Goal: Information Seeking & Learning: Learn about a topic

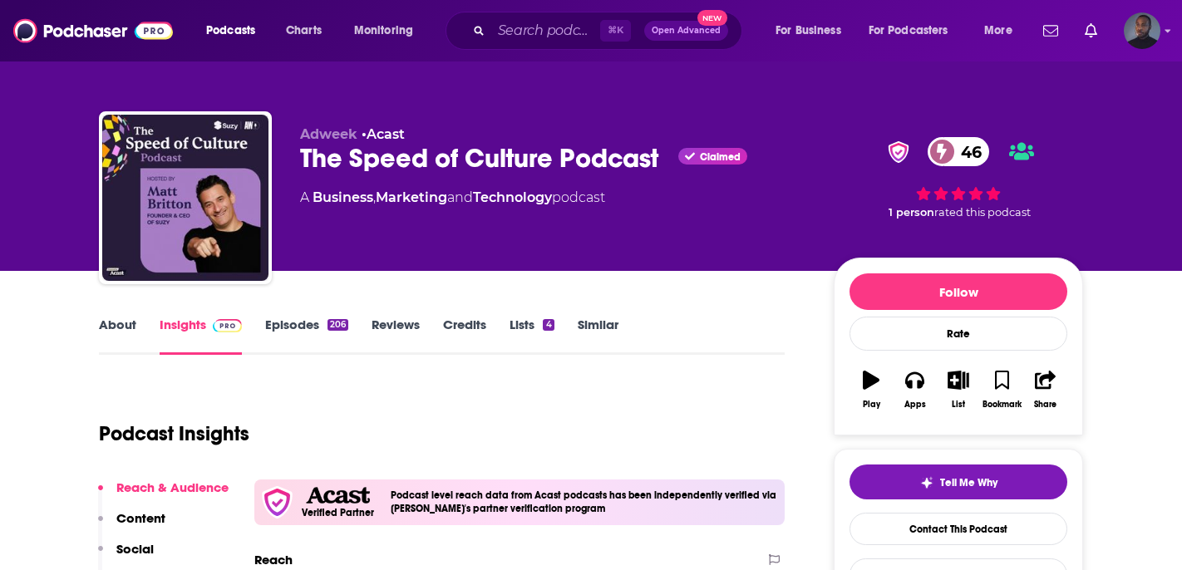
click at [285, 322] on link "Episodes 206" at bounding box center [306, 336] width 83 height 38
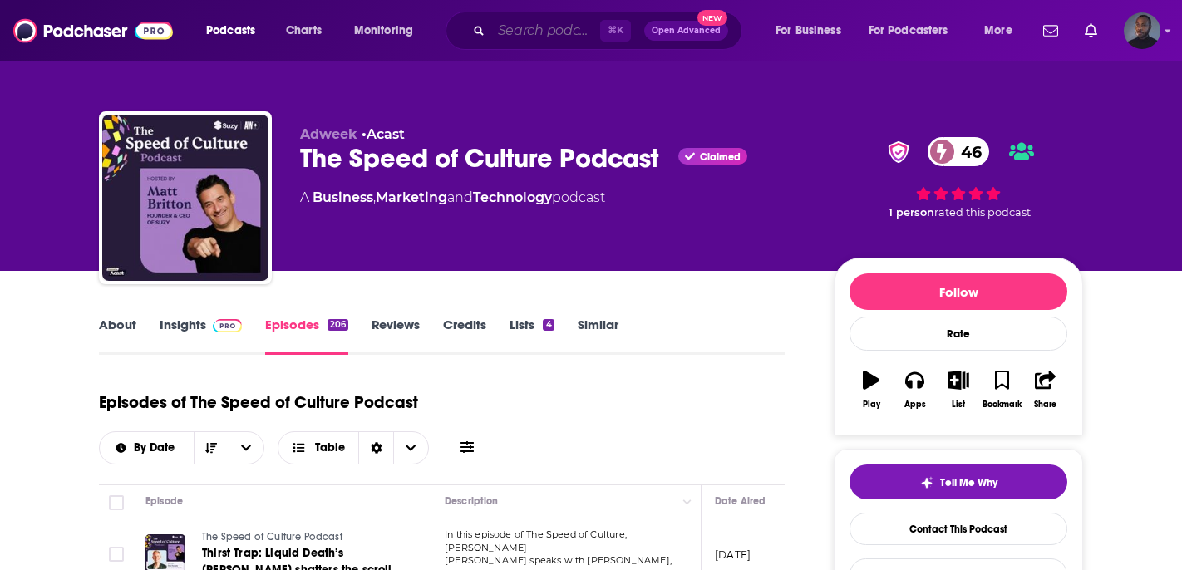
click at [523, 27] on input "Search podcasts, credits, & more..." at bounding box center [545, 30] width 109 height 27
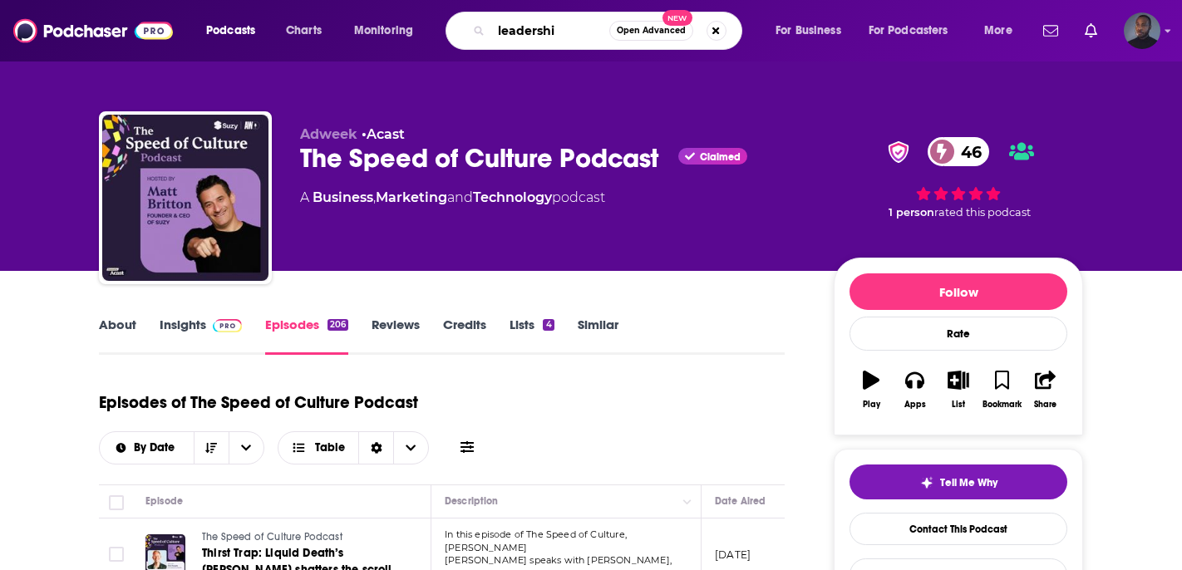
type input "leadership"
click at [588, 27] on input "leadership" at bounding box center [550, 30] width 118 height 27
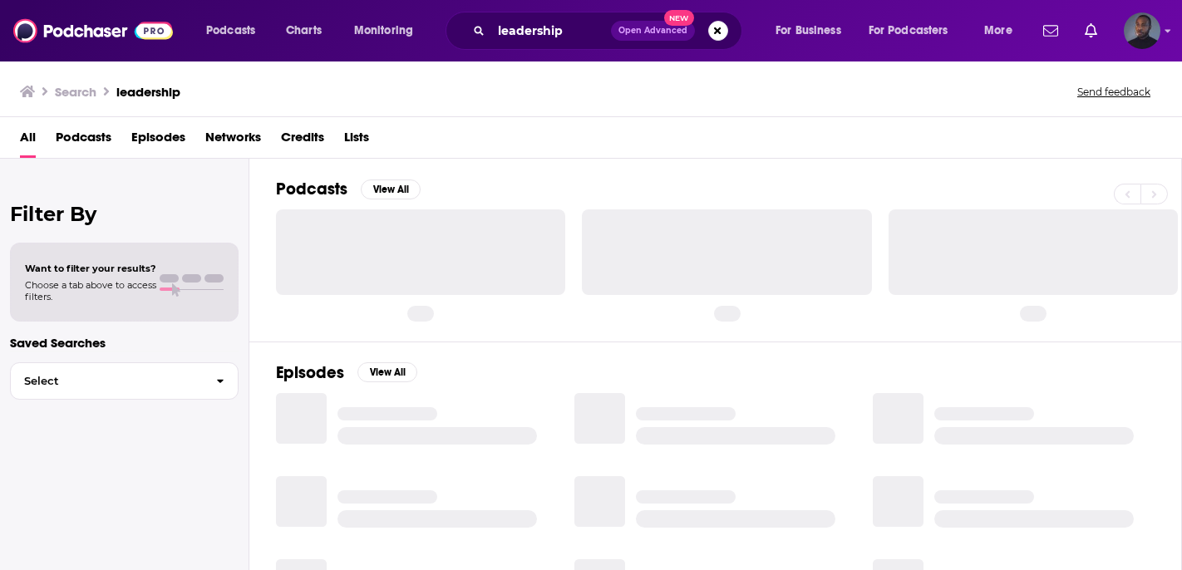
click at [91, 140] on span "Podcasts" at bounding box center [84, 141] width 56 height 34
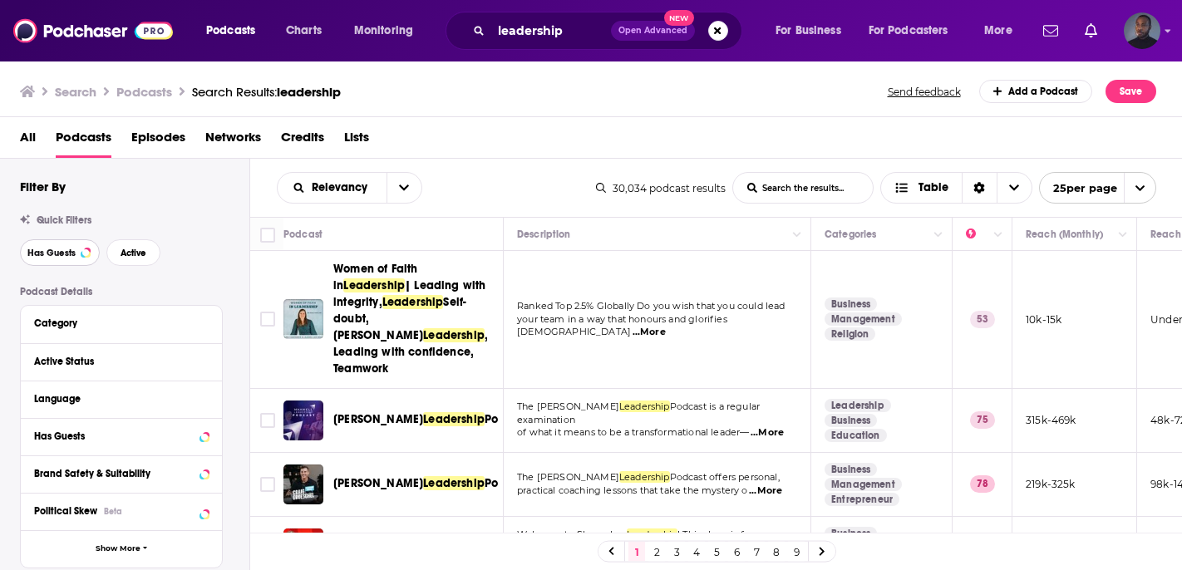
click at [61, 253] on span "Has Guests" at bounding box center [51, 252] width 48 height 9
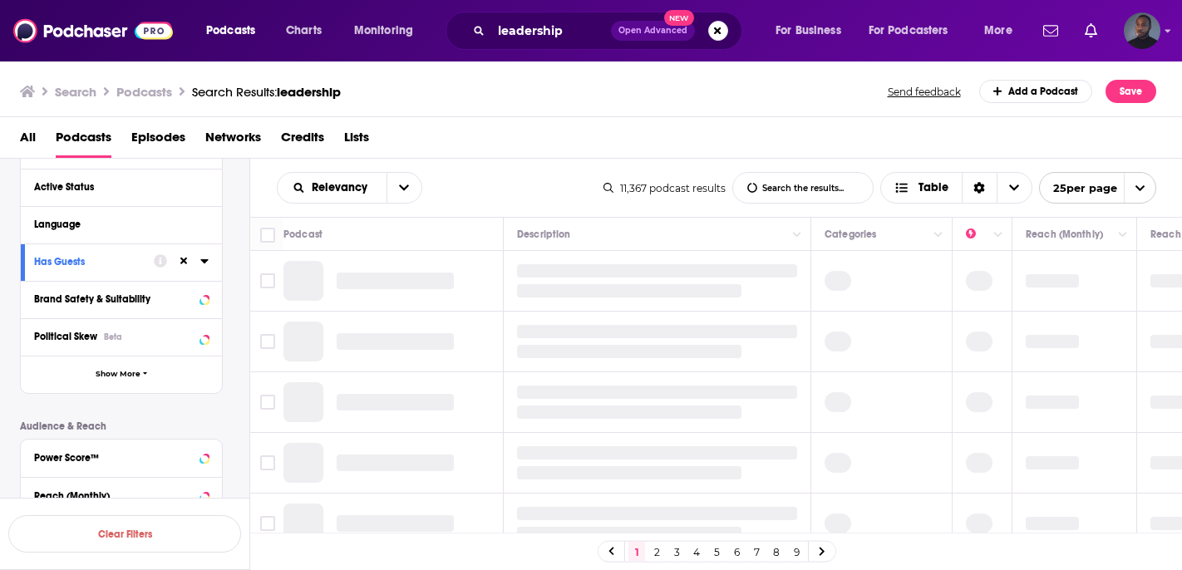
scroll to position [176, 0]
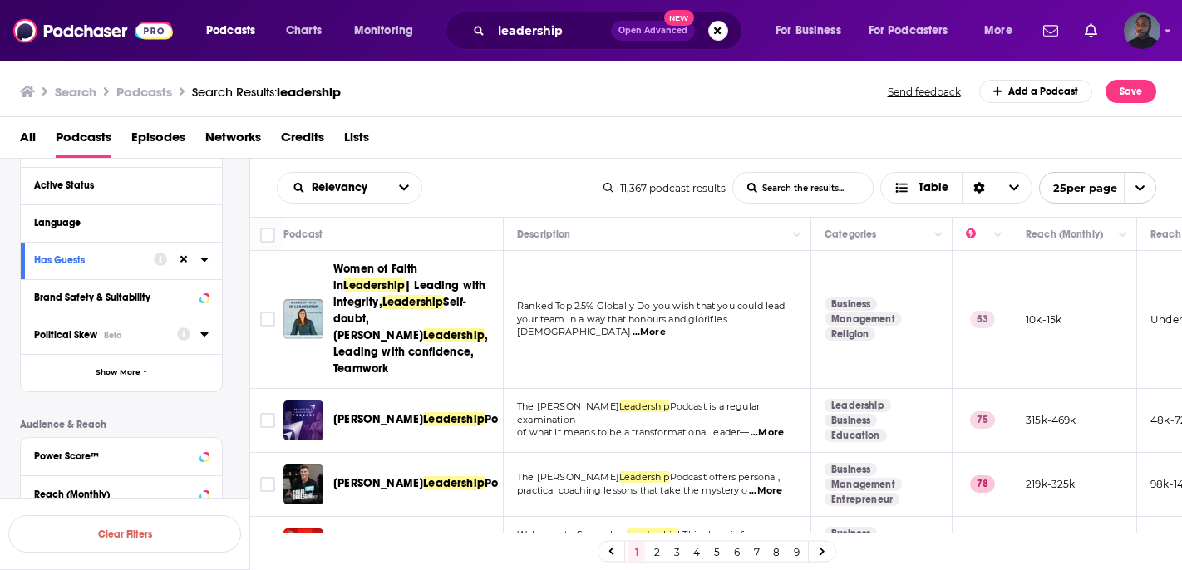
click at [147, 335] on div "Political Skew Beta" at bounding box center [100, 335] width 132 height 12
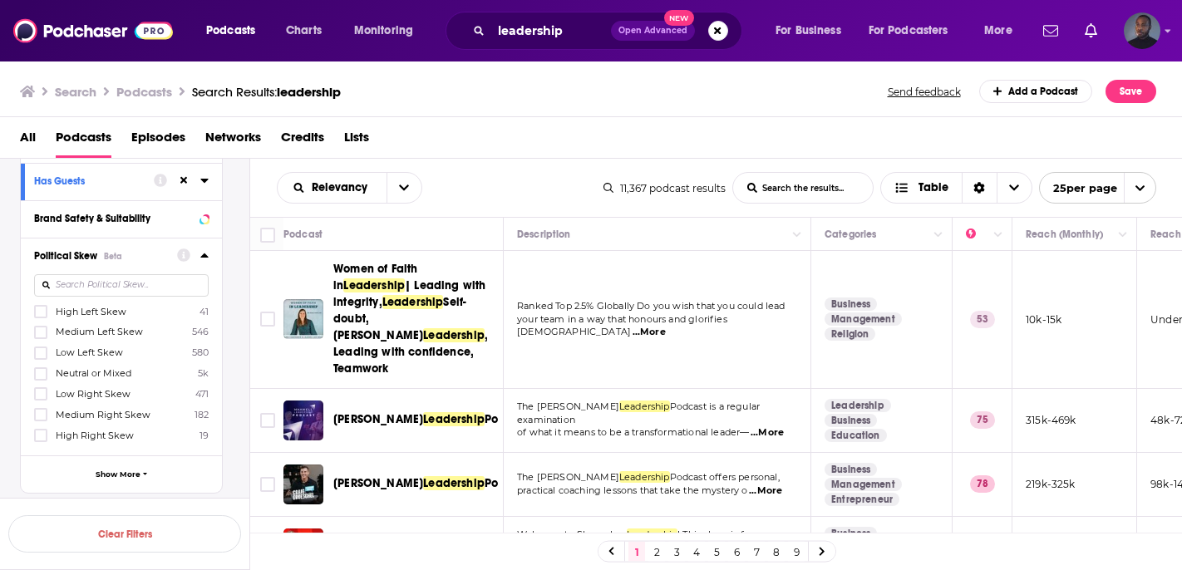
scroll to position [309, 0]
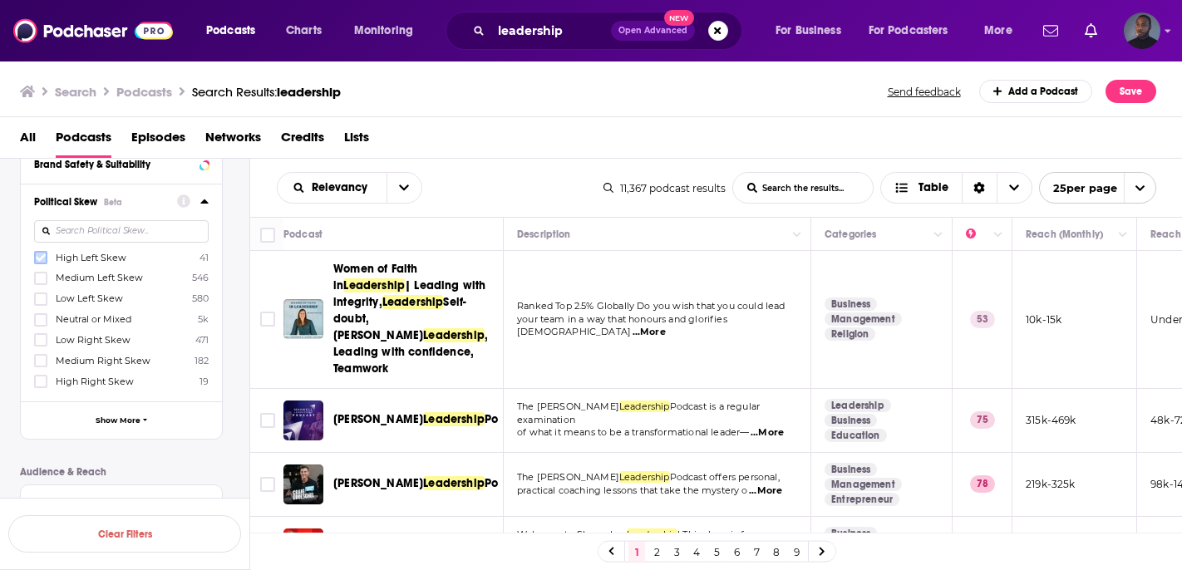
click at [44, 258] on icon at bounding box center [41, 258] width 10 height 10
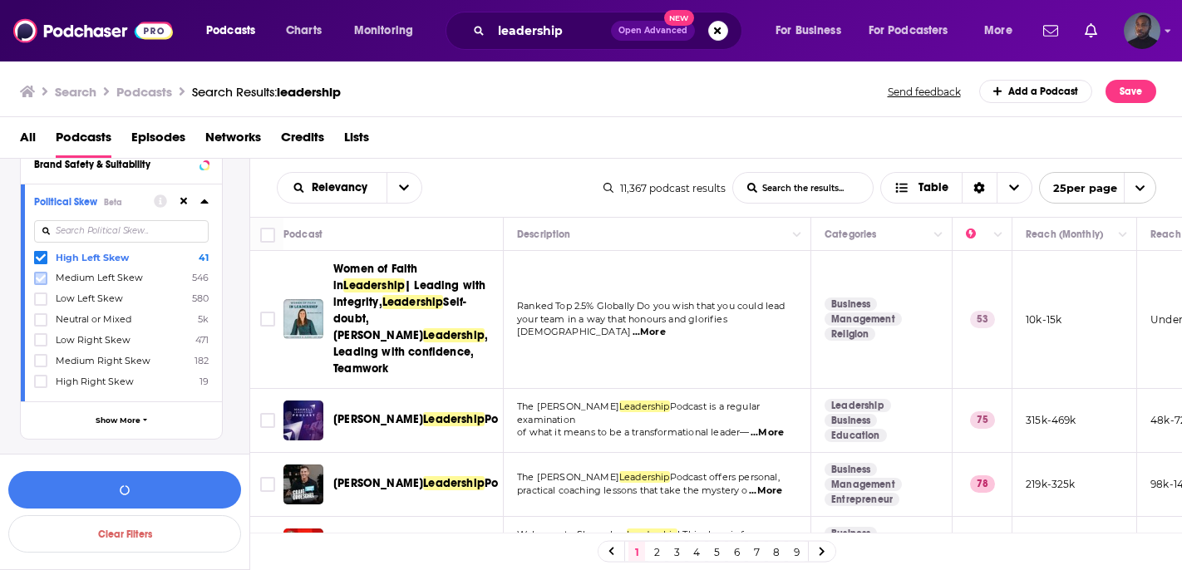
click at [43, 282] on icon at bounding box center [41, 278] width 10 height 10
click at [42, 304] on icon at bounding box center [41, 299] width 10 height 10
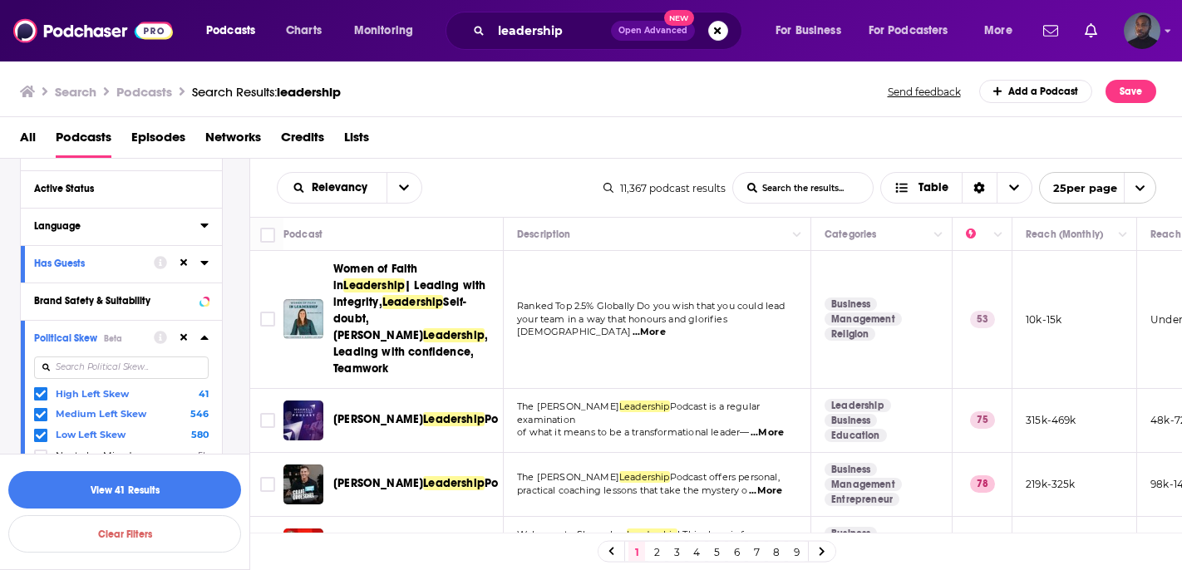
scroll to position [0, 0]
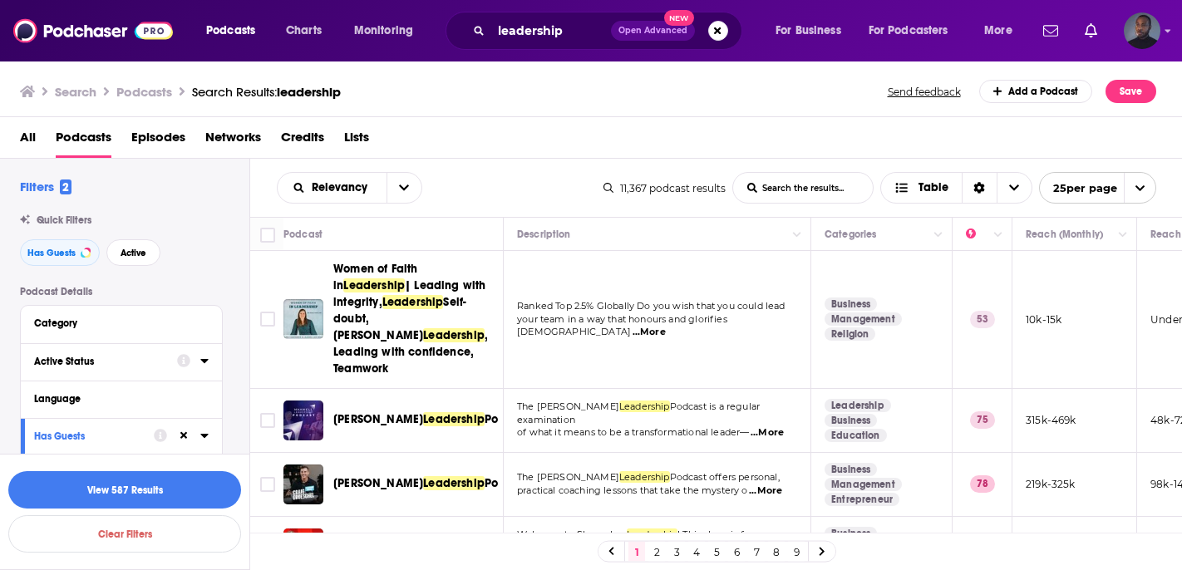
click at [200, 357] on icon at bounding box center [204, 360] width 8 height 13
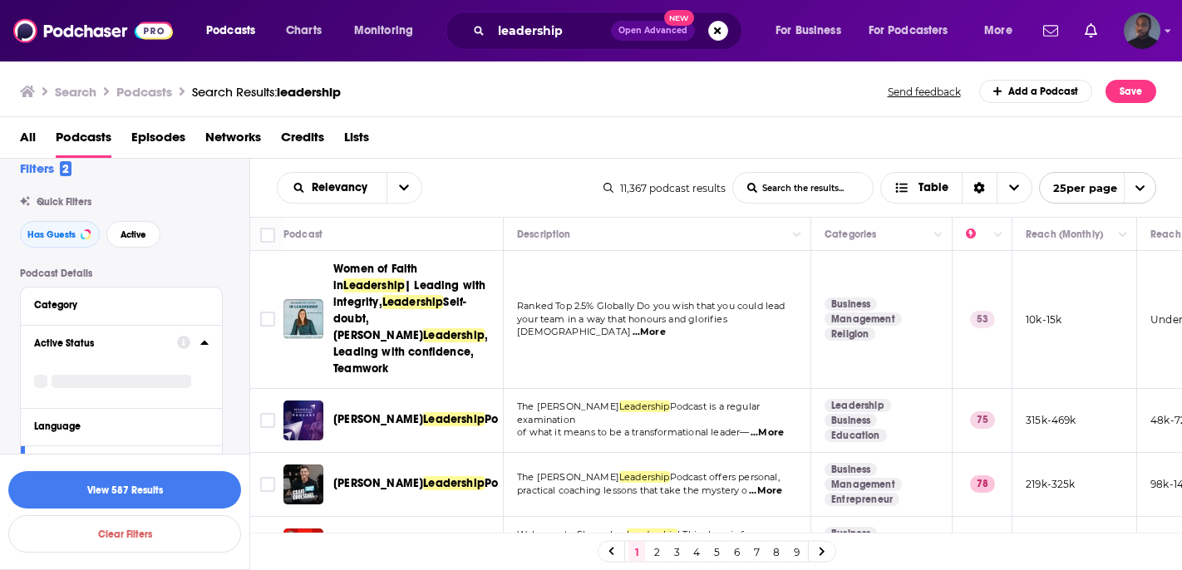
scroll to position [2, 0]
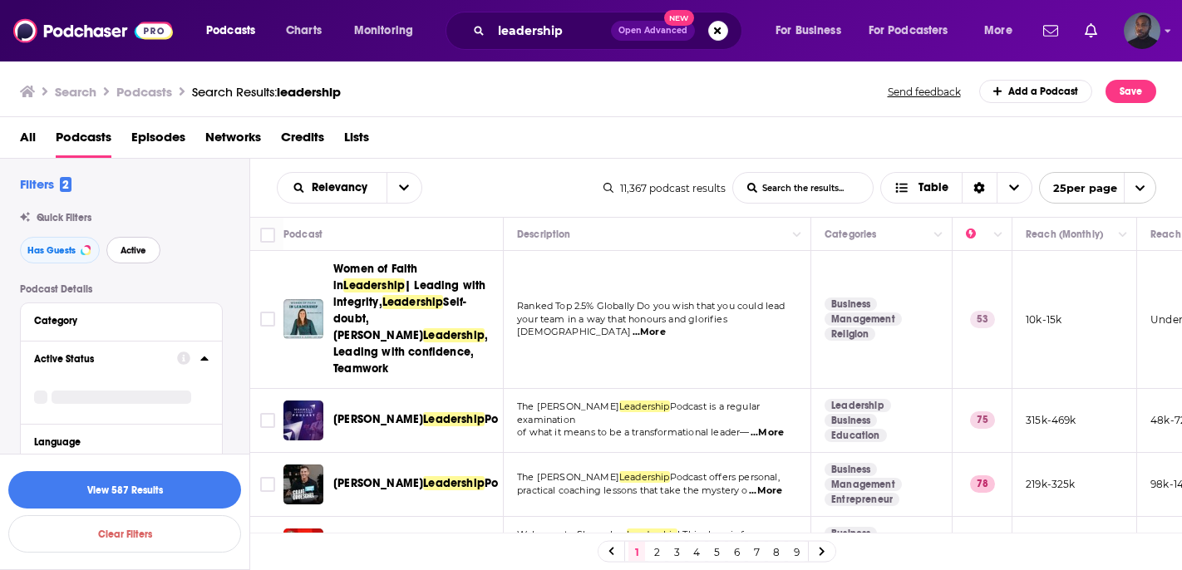
click at [133, 251] on span "Active" at bounding box center [134, 250] width 26 height 9
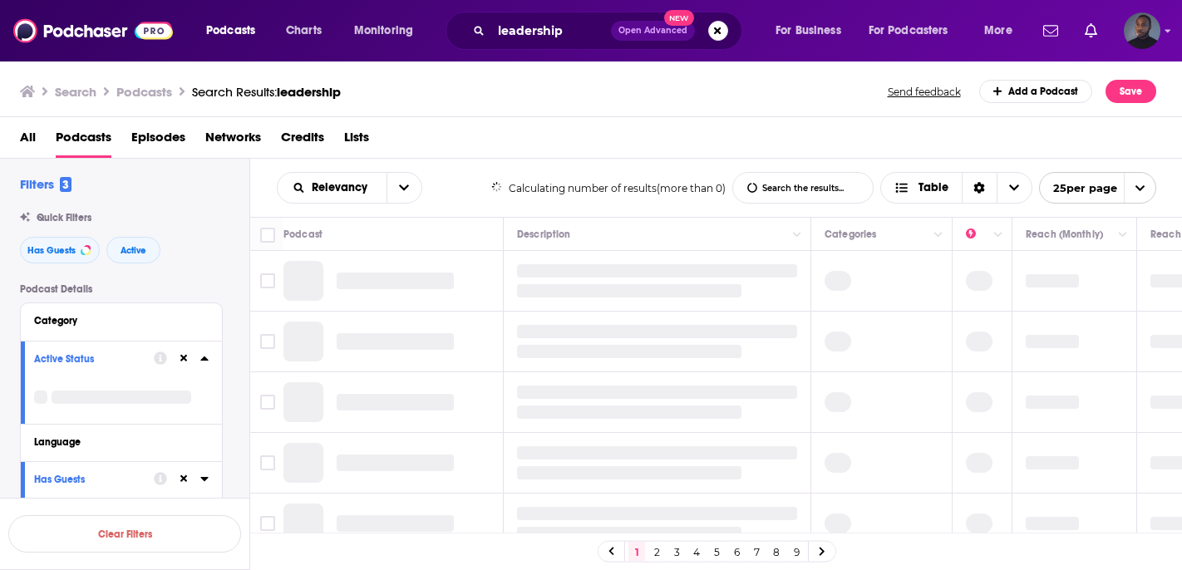
click at [202, 357] on icon at bounding box center [204, 358] width 8 height 13
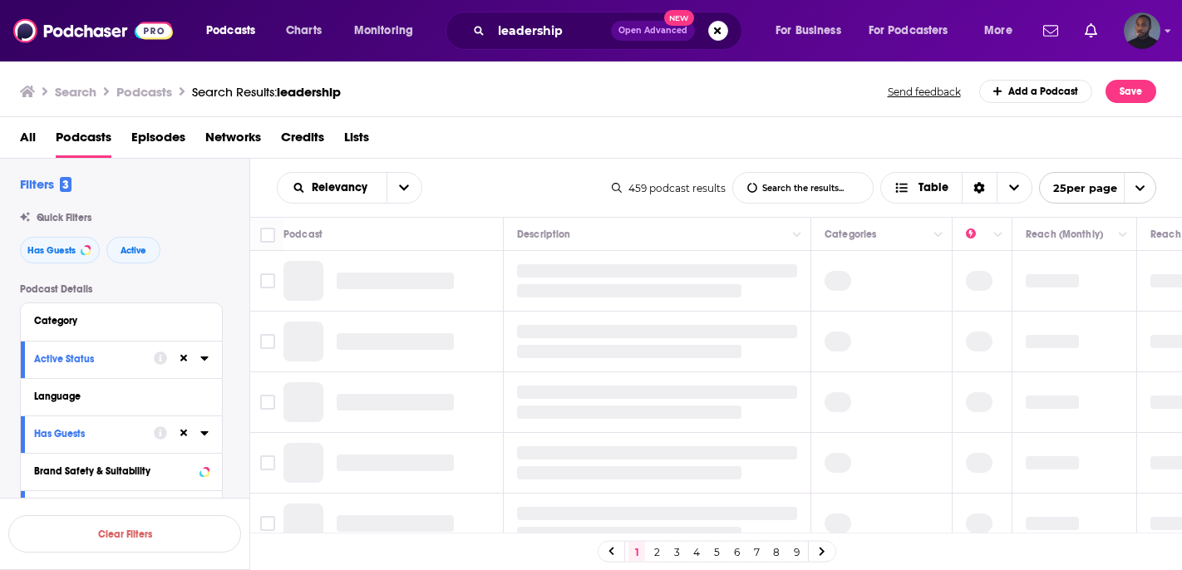
click at [200, 436] on icon at bounding box center [204, 432] width 8 height 13
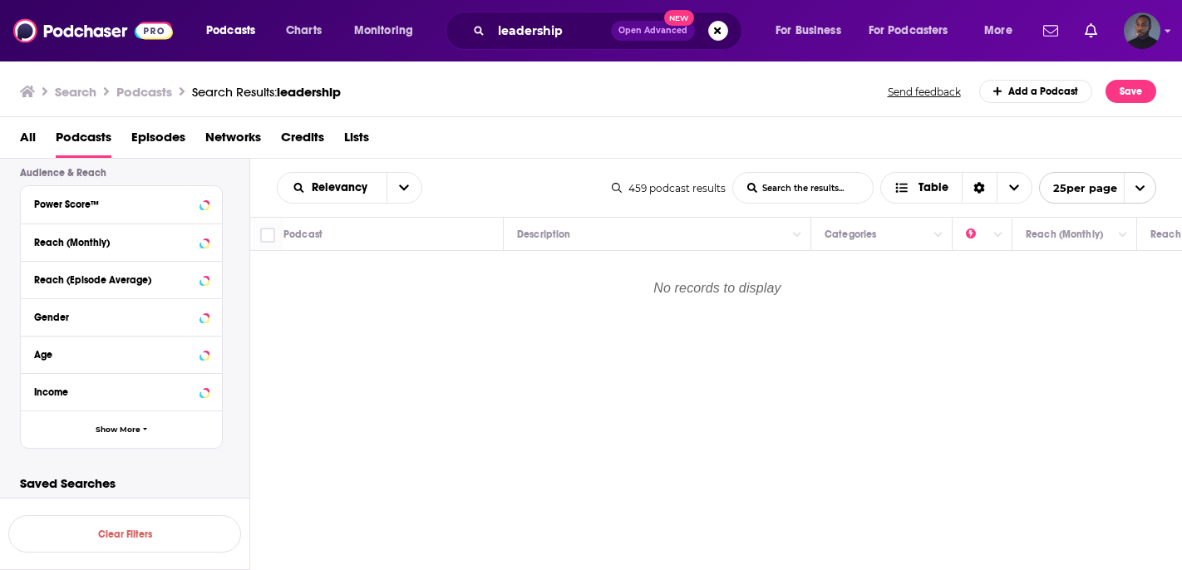
scroll to position [648, 0]
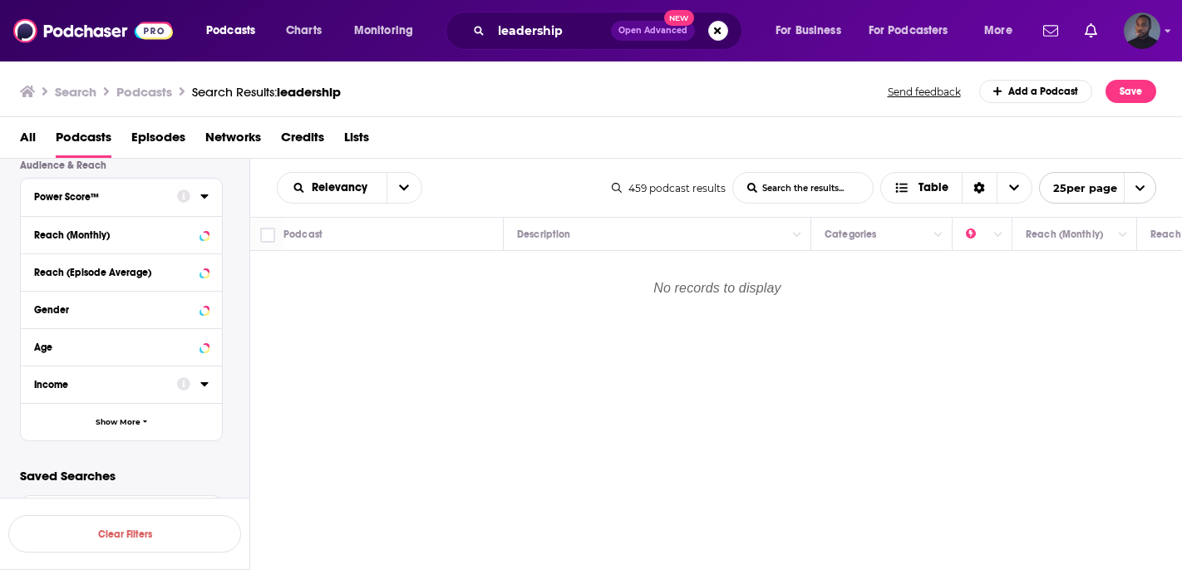
click at [206, 204] on div at bounding box center [193, 195] width 32 height 21
click at [203, 192] on icon at bounding box center [204, 195] width 8 height 13
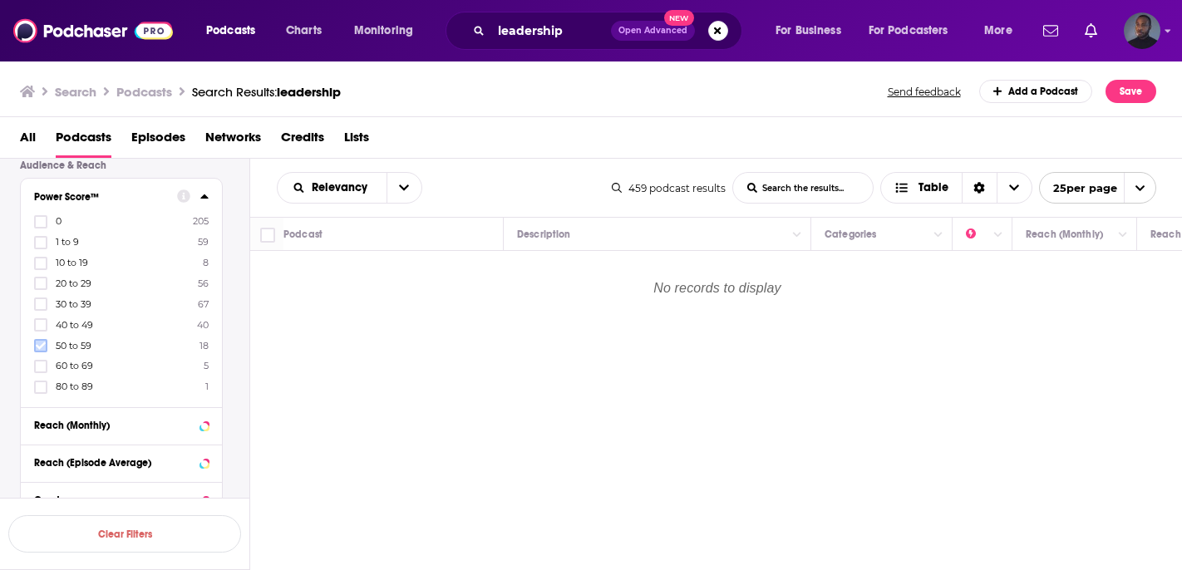
click at [39, 341] on icon at bounding box center [41, 346] width 10 height 10
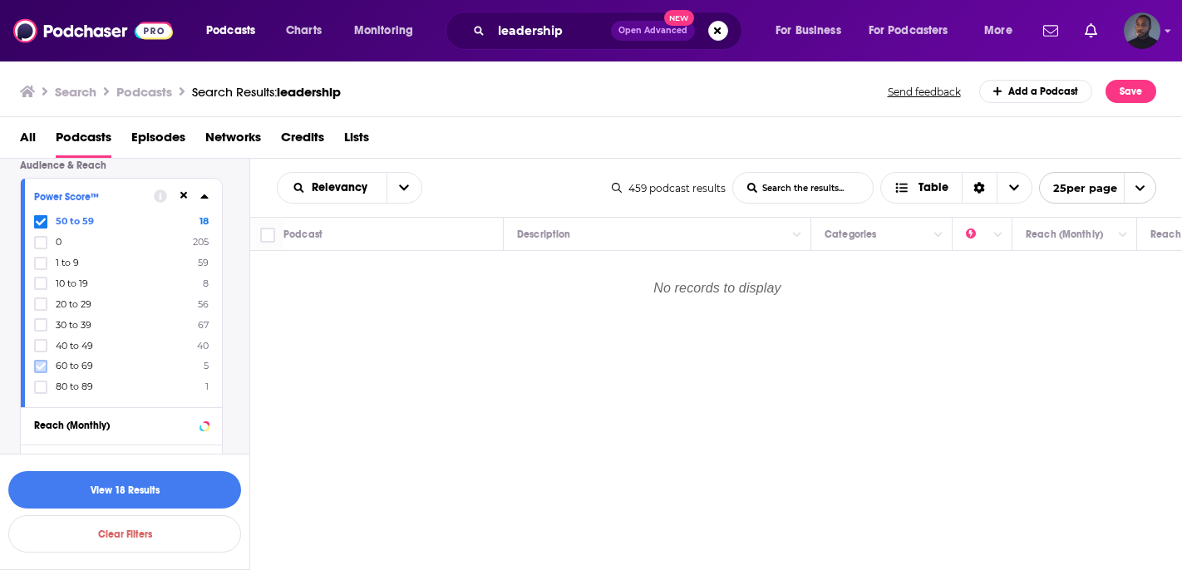
click at [39, 363] on icon at bounding box center [41, 367] width 10 height 10
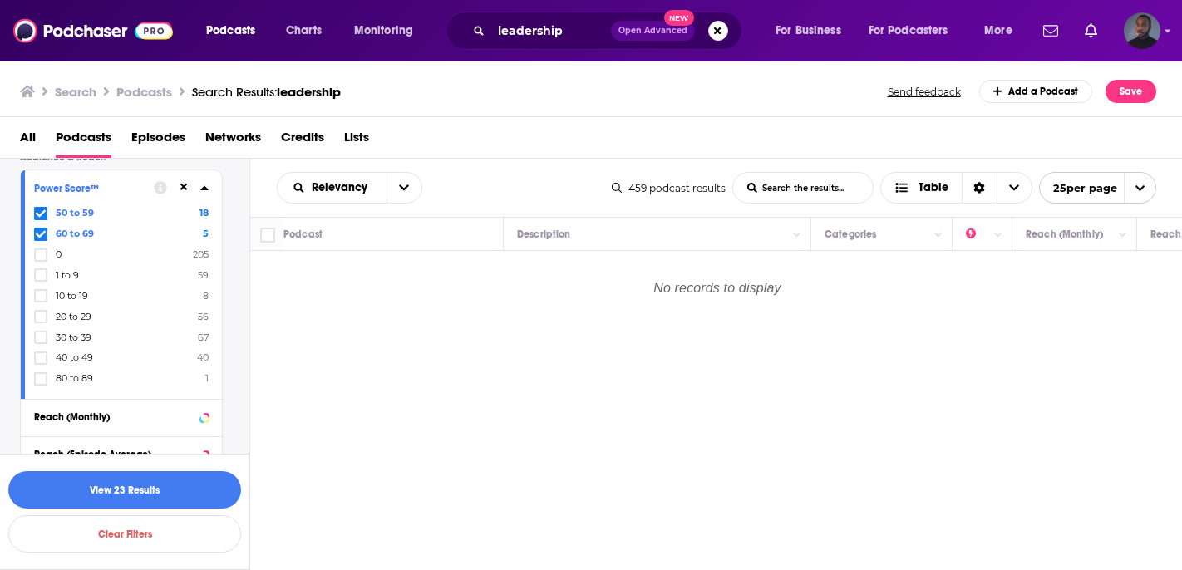
scroll to position [650, 0]
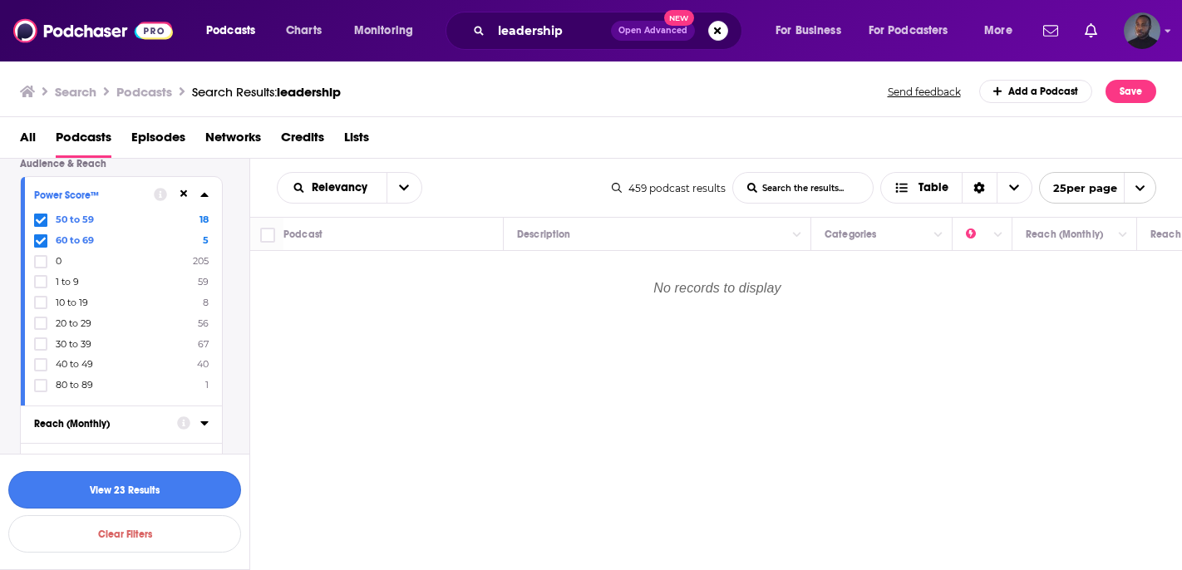
click at [111, 490] on button "View 23 Results" at bounding box center [124, 489] width 233 height 37
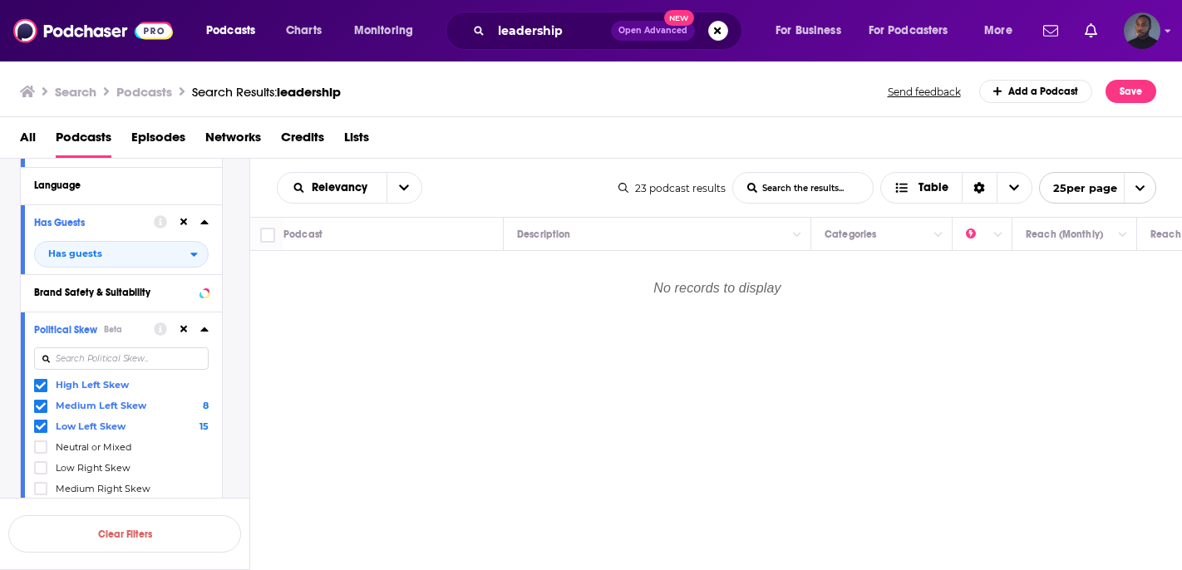
scroll to position [268, 0]
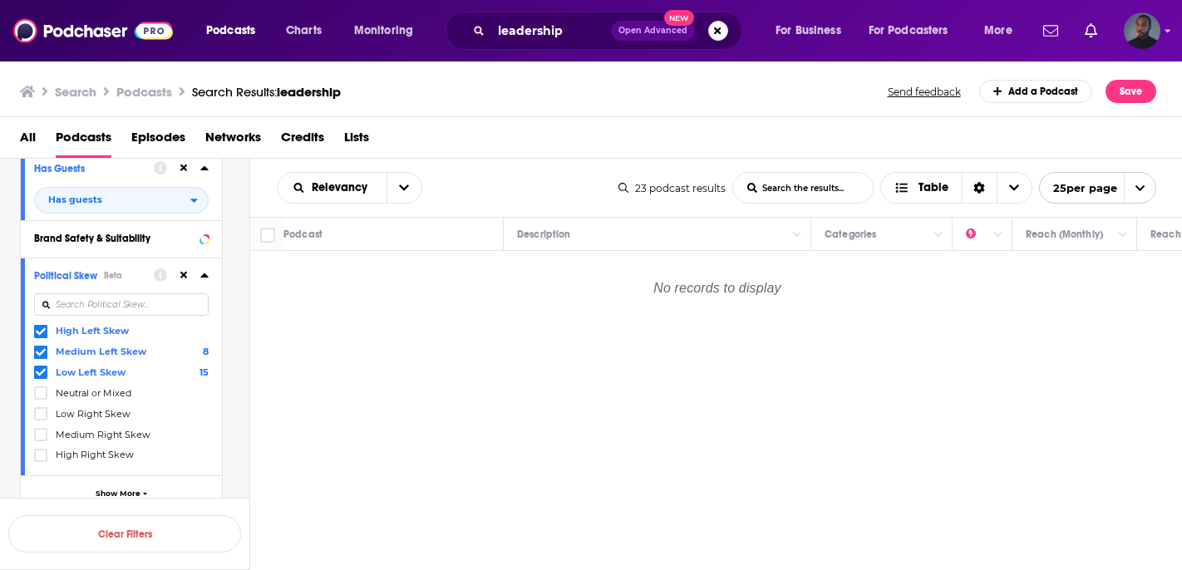
click at [180, 282] on button at bounding box center [183, 274] width 13 height 13
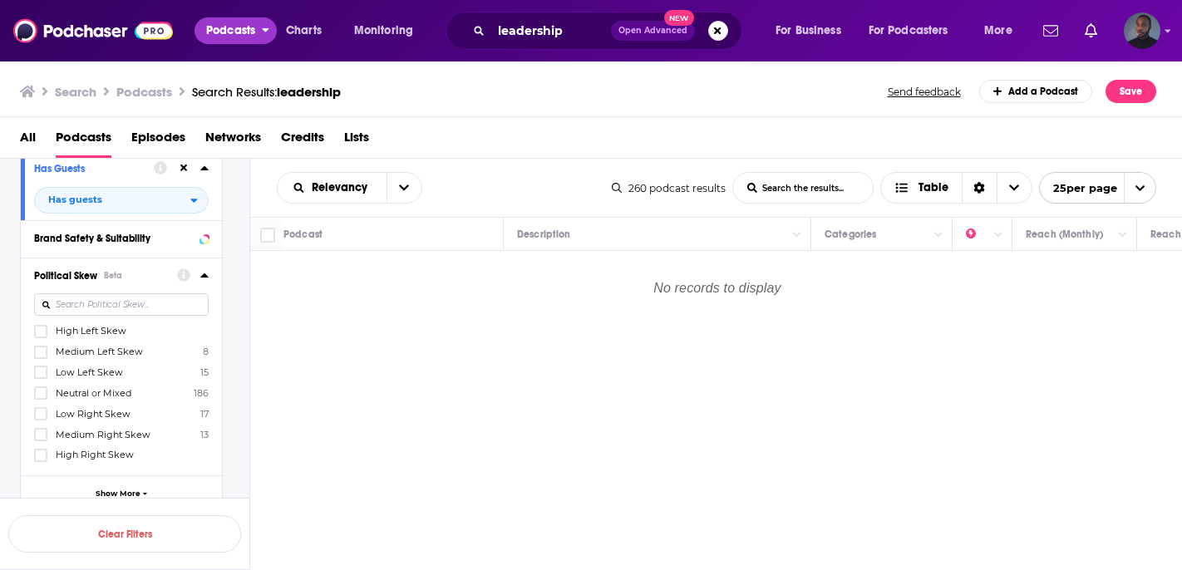
click at [236, 33] on span "Podcasts" at bounding box center [230, 30] width 49 height 23
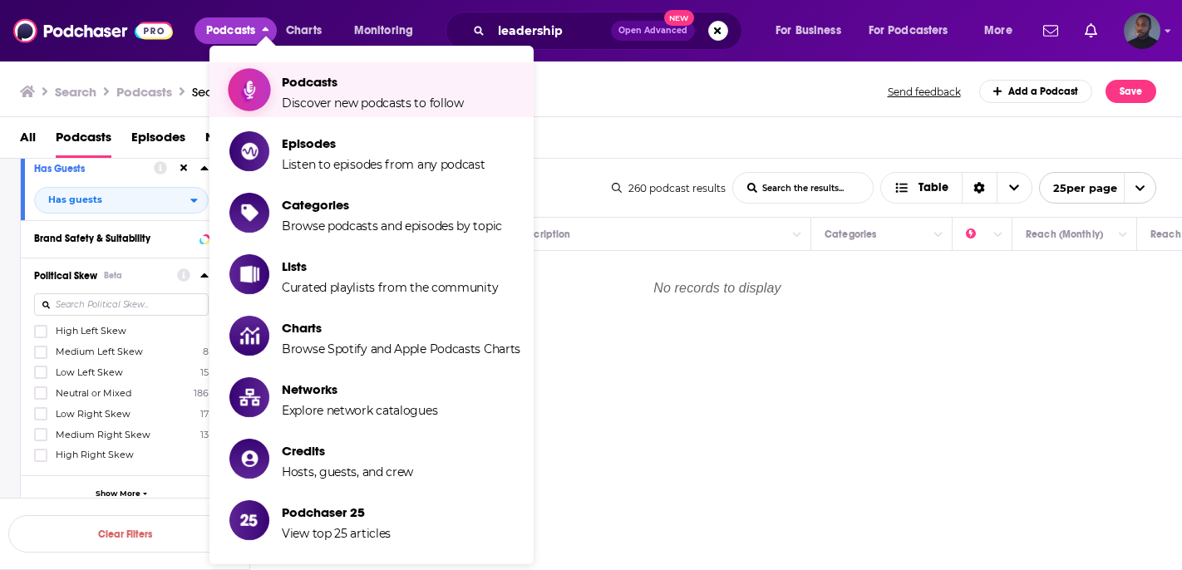
click at [251, 87] on icon "Show item sub-menu" at bounding box center [250, 90] width 12 height 20
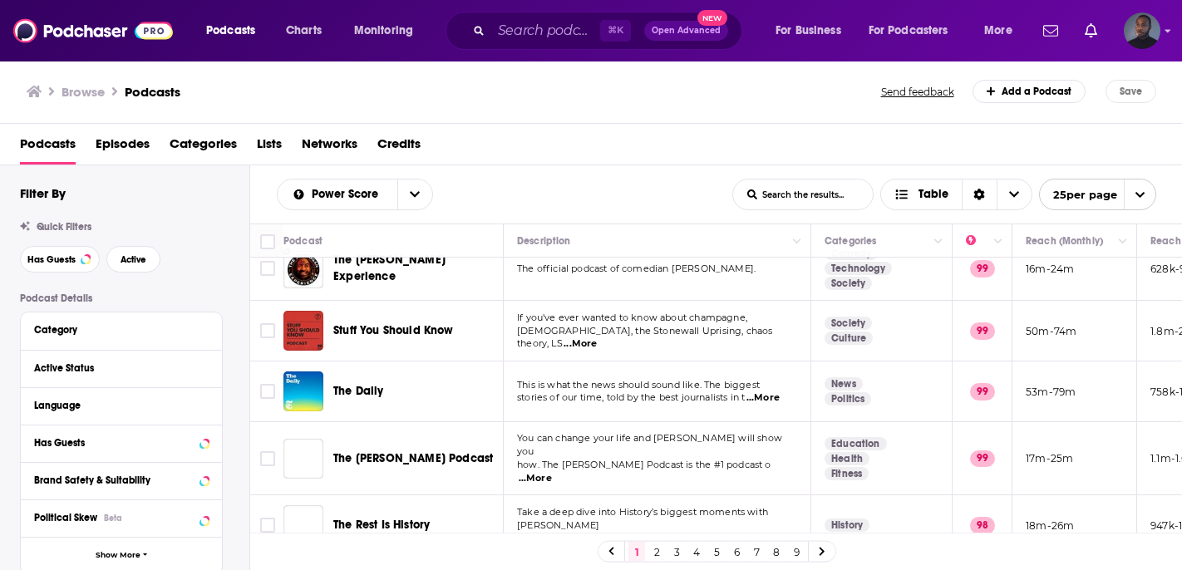
scroll to position [277, 0]
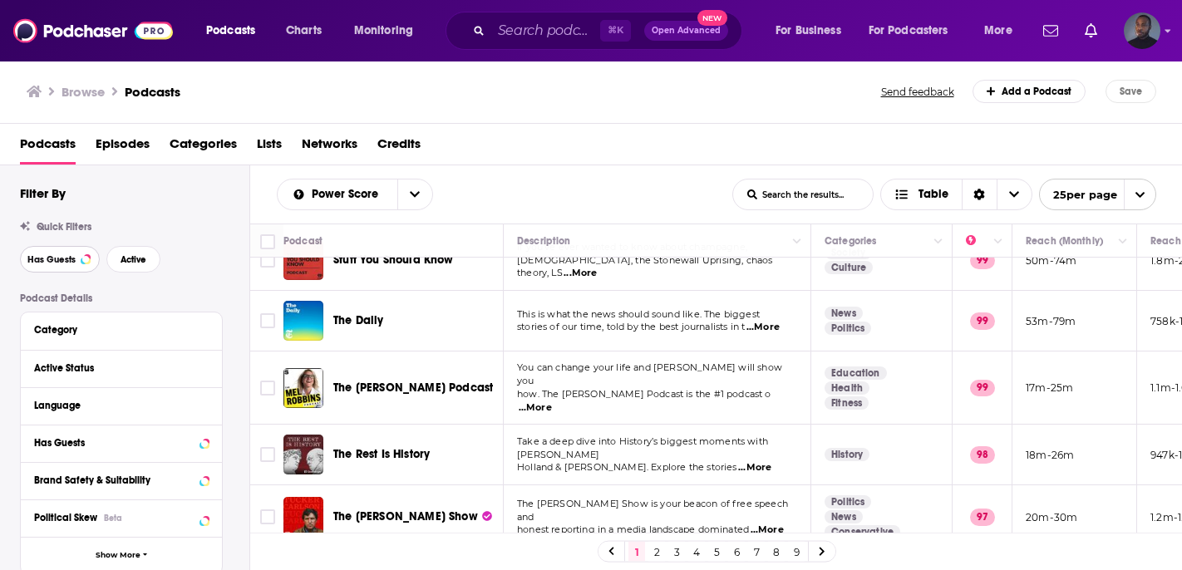
click at [61, 262] on span "Has Guests" at bounding box center [51, 259] width 48 height 9
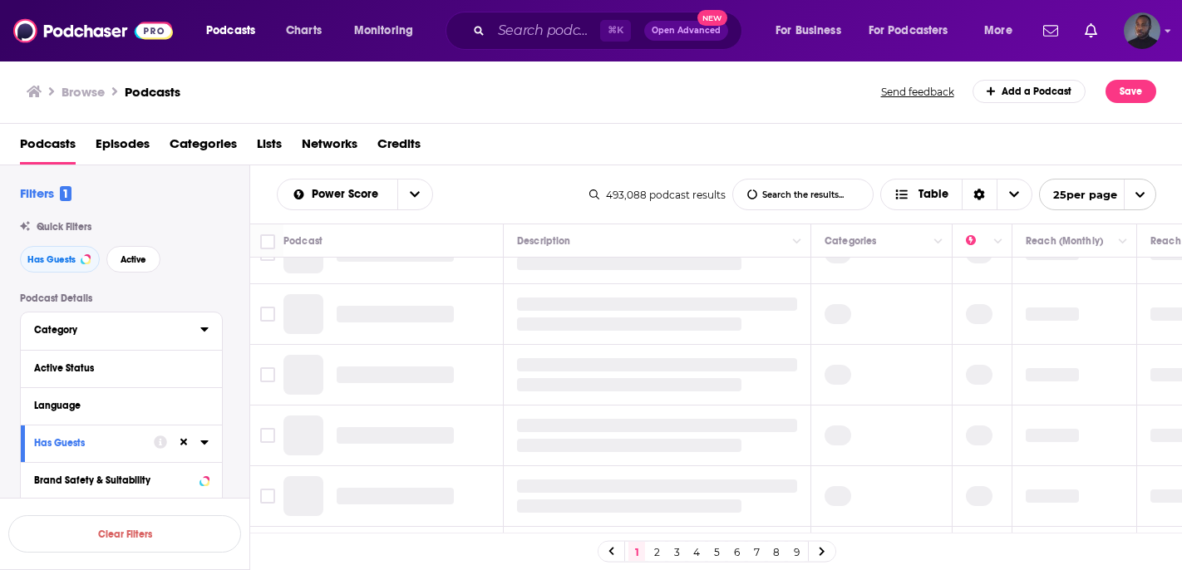
click at [198, 332] on button "Category" at bounding box center [117, 329] width 166 height 21
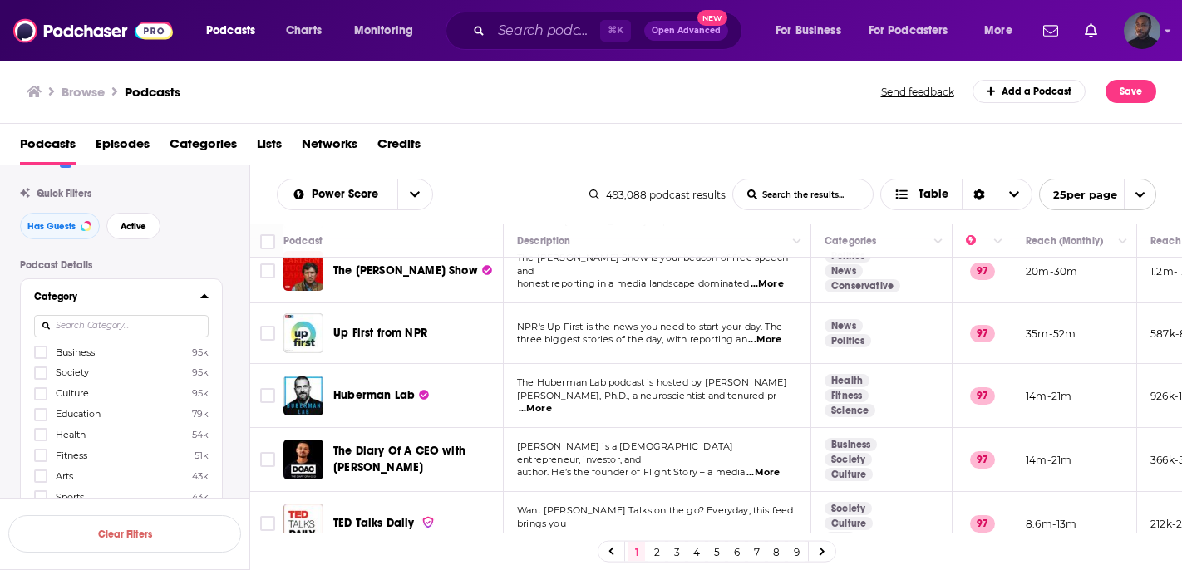
scroll to position [36, 0]
click at [42, 352] on icon at bounding box center [41, 350] width 10 height 7
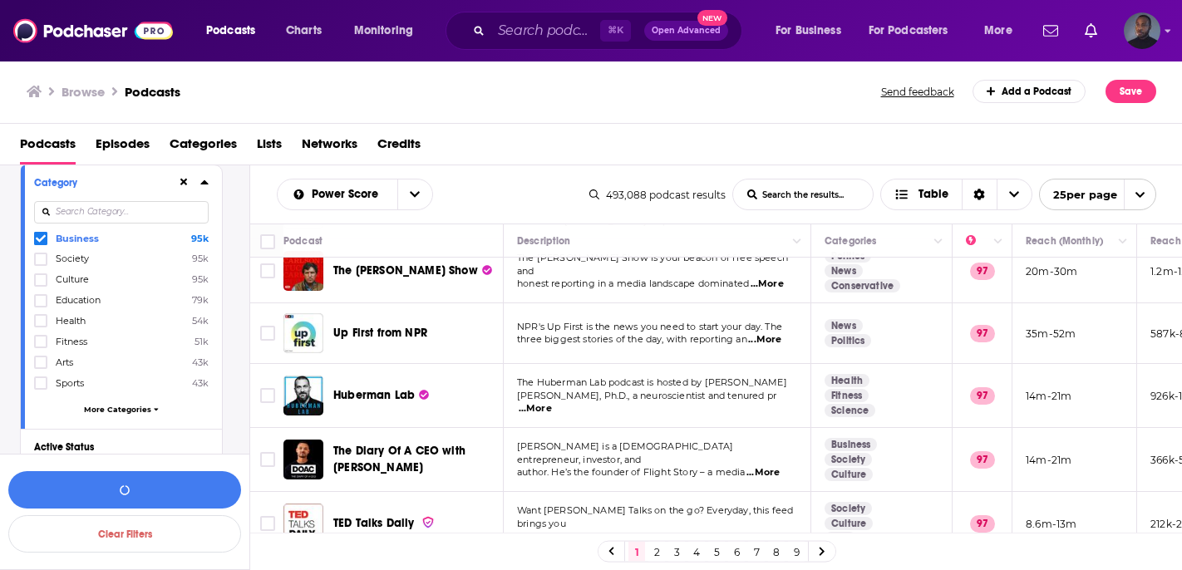
scroll to position [154, 0]
click at [121, 404] on span "More Categories" at bounding box center [117, 402] width 67 height 9
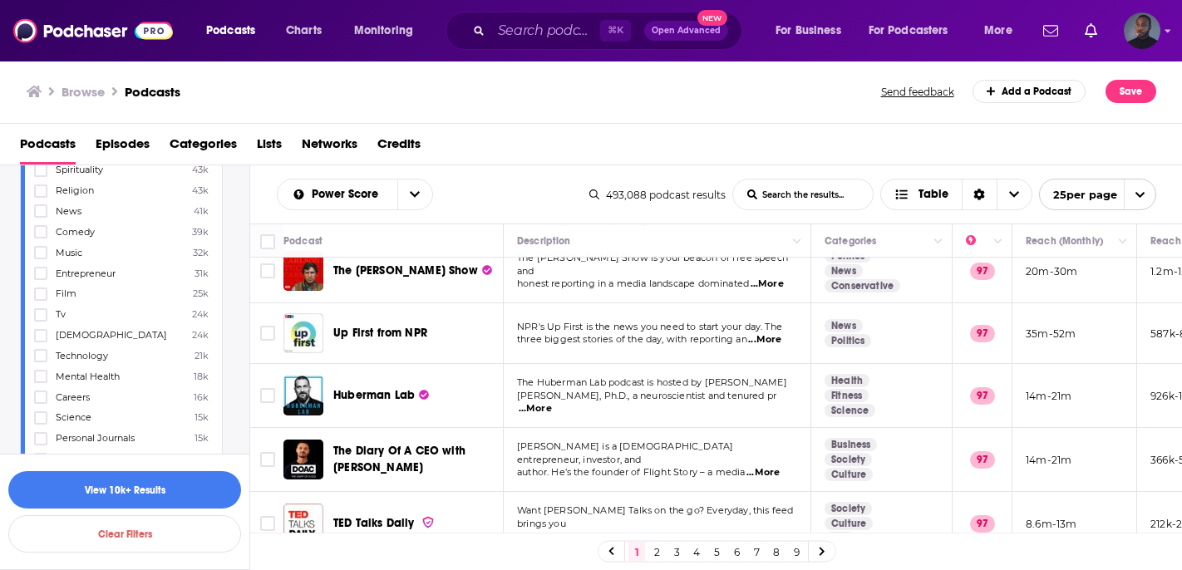
scroll to position [401, 0]
click at [46, 371] on label at bounding box center [40, 377] width 13 height 13
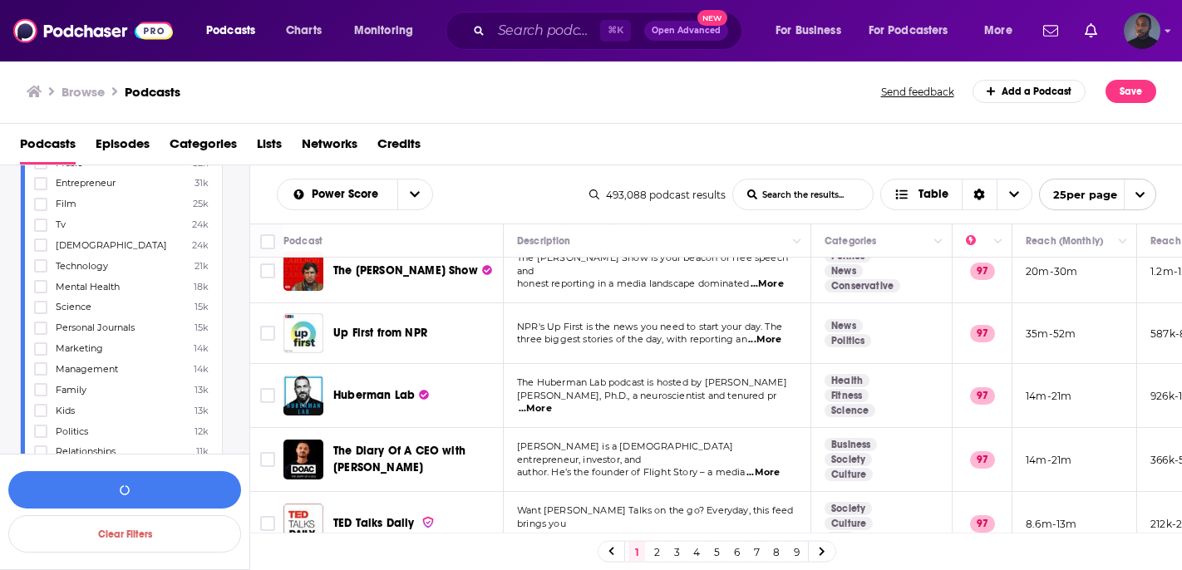
scroll to position [542, 0]
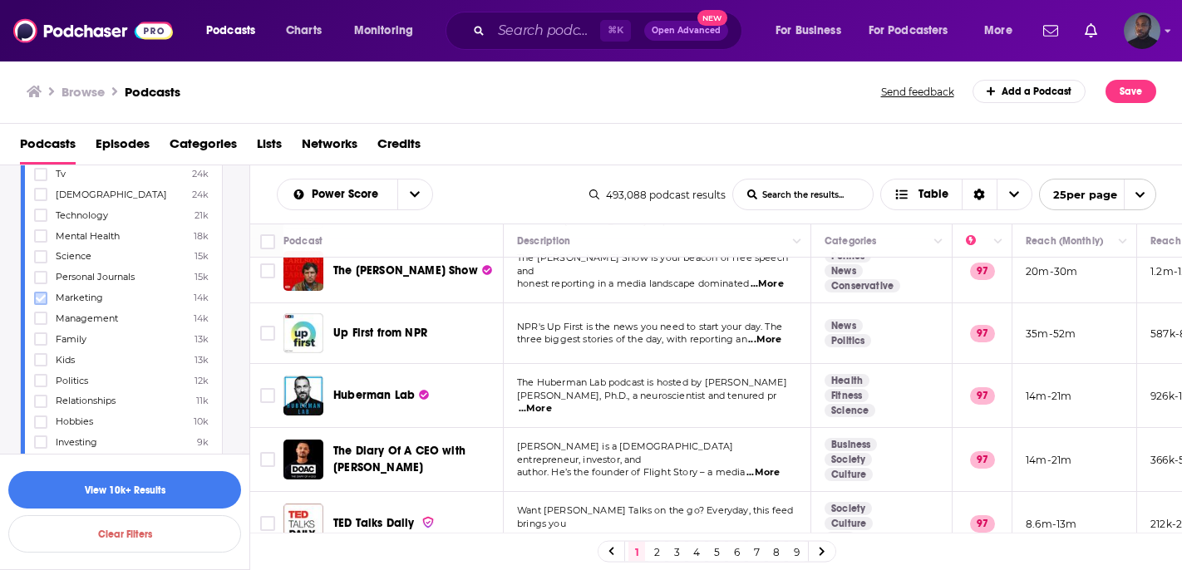
click at [39, 294] on icon at bounding box center [41, 297] width 10 height 7
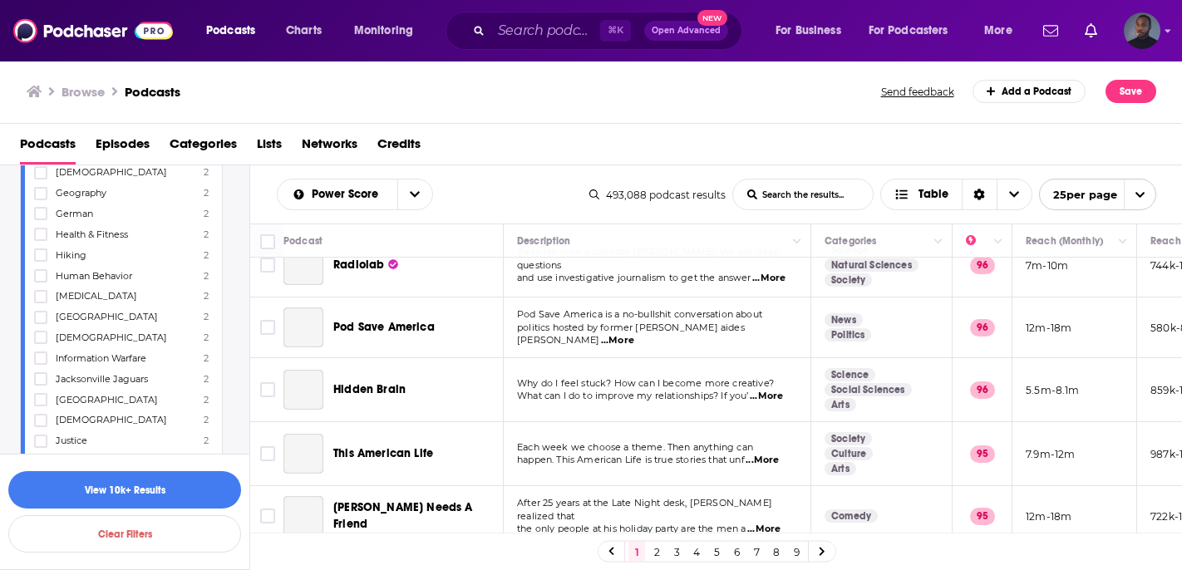
scroll to position [1148, 0]
